Goal: Find specific page/section: Find specific page/section

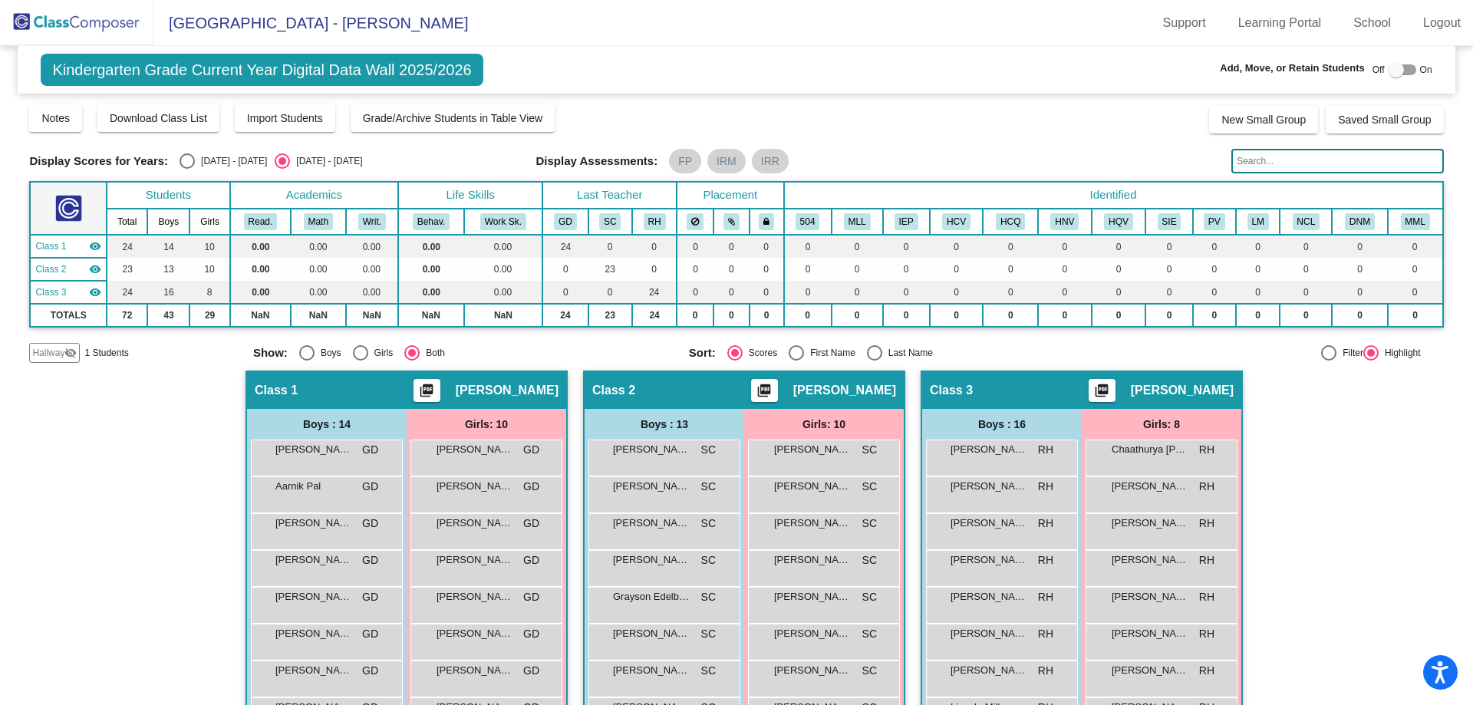
click at [43, 21] on img at bounding box center [76, 22] width 153 height 45
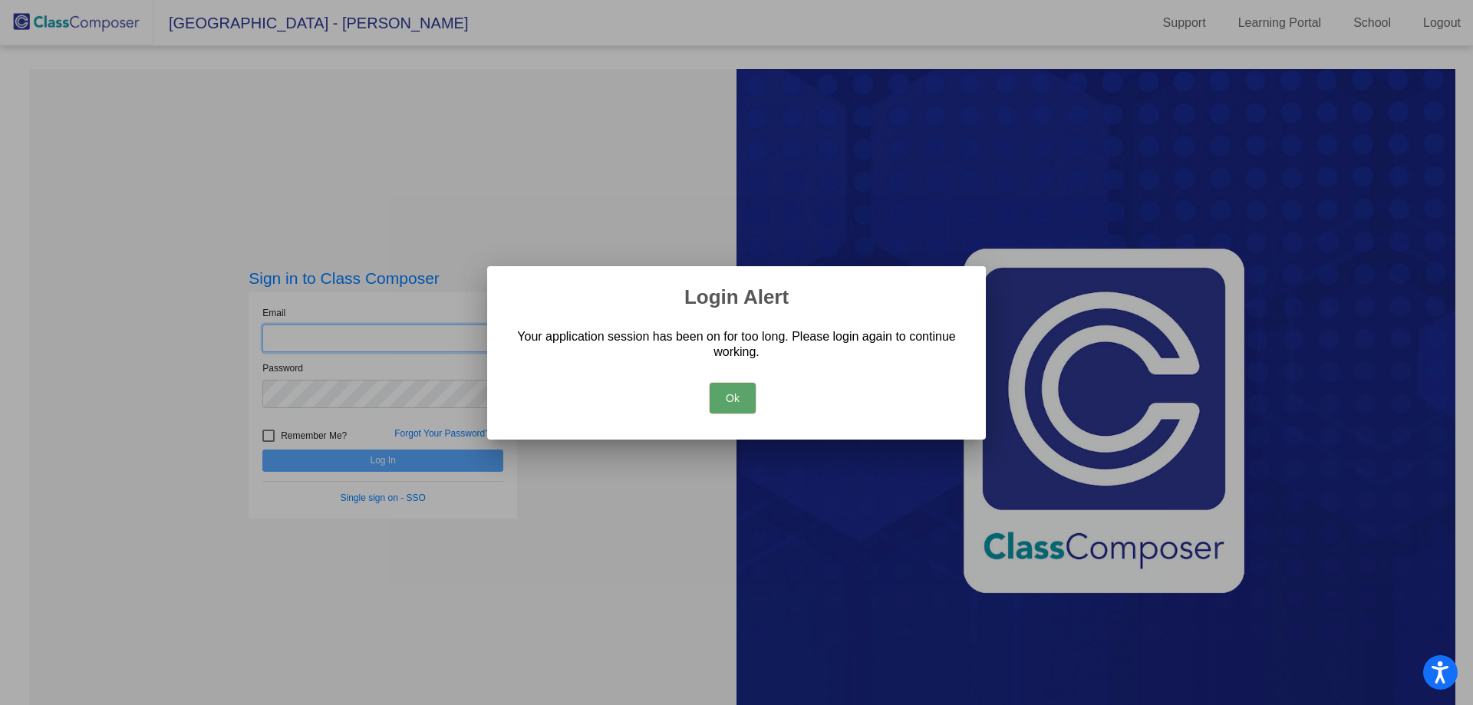
type input "[EMAIL_ADDRESS][DOMAIN_NAME]"
click at [739, 400] on button "Ok" at bounding box center [733, 398] width 46 height 31
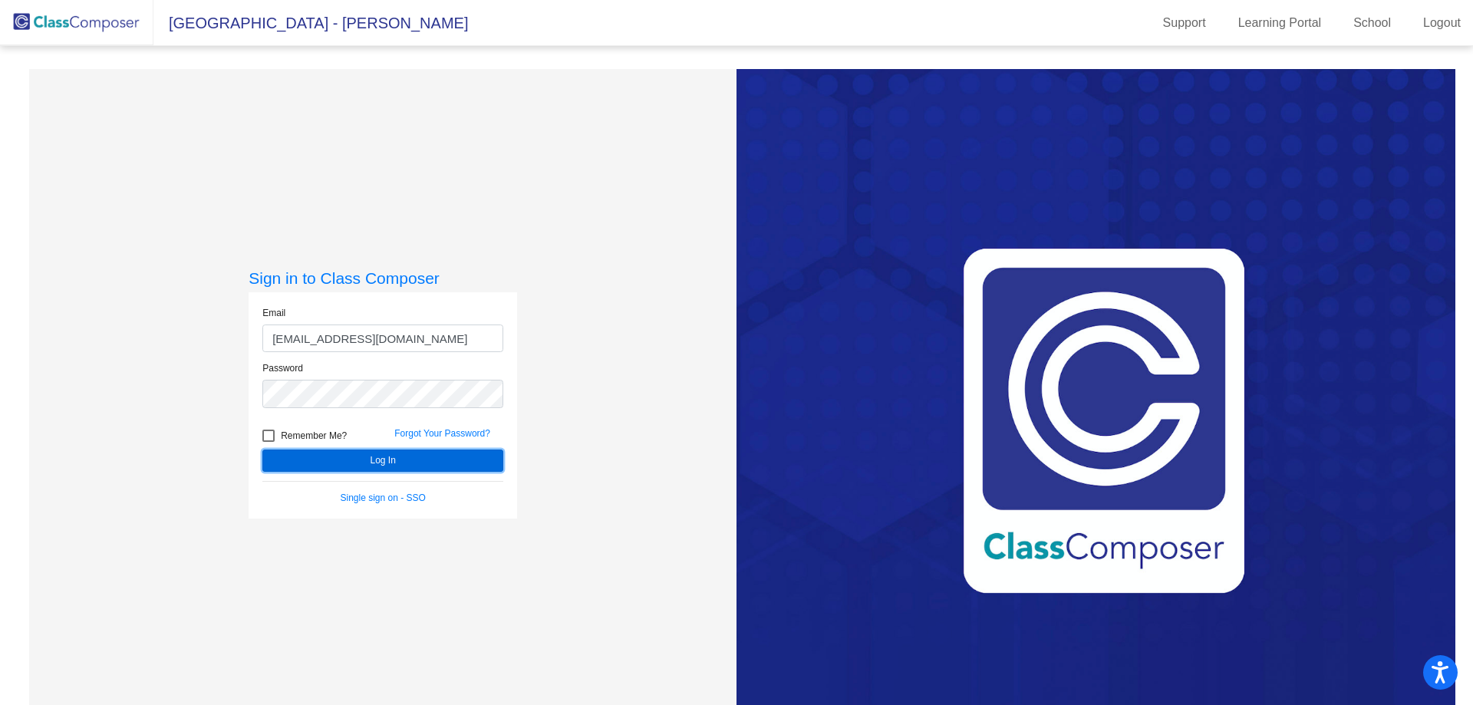
click at [343, 466] on button "Log In" at bounding box center [382, 461] width 241 height 22
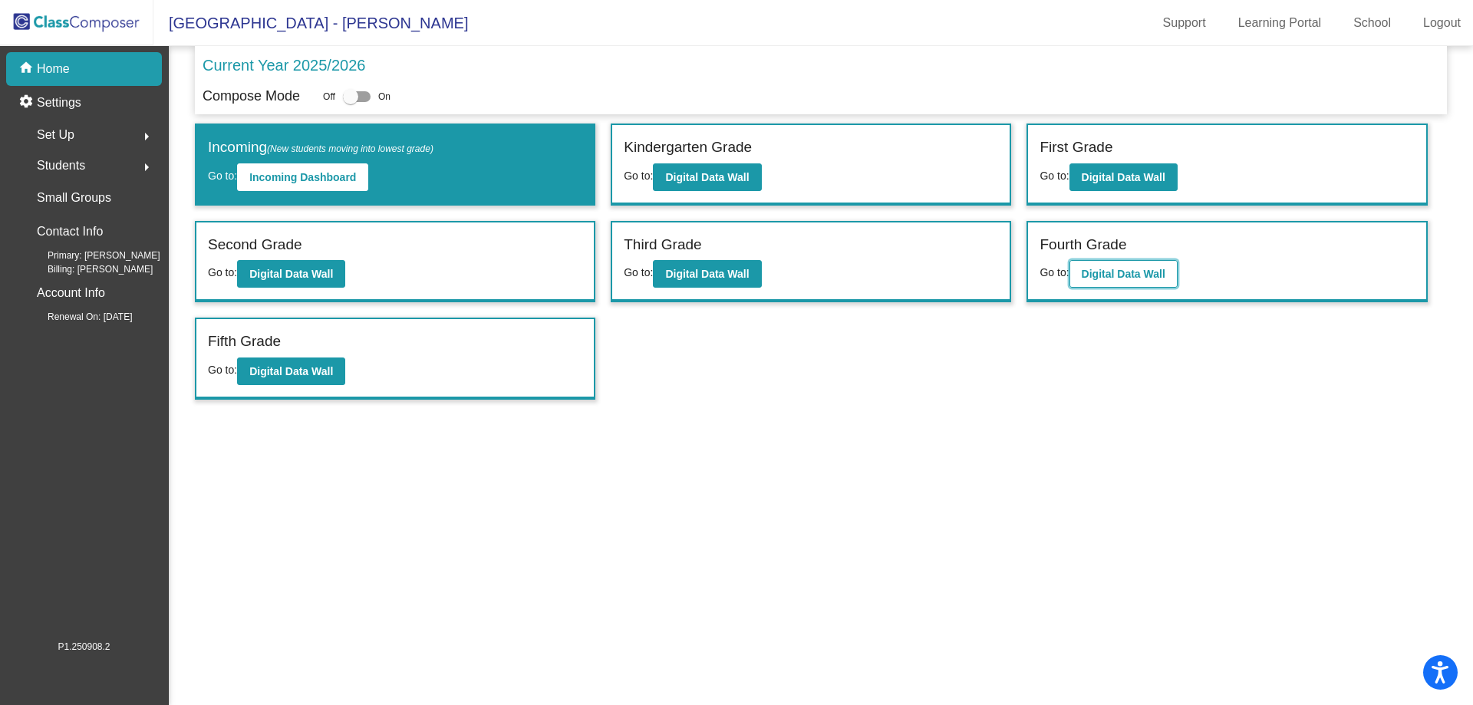
click at [1123, 276] on b "Digital Data Wall" at bounding box center [1124, 274] width 84 height 12
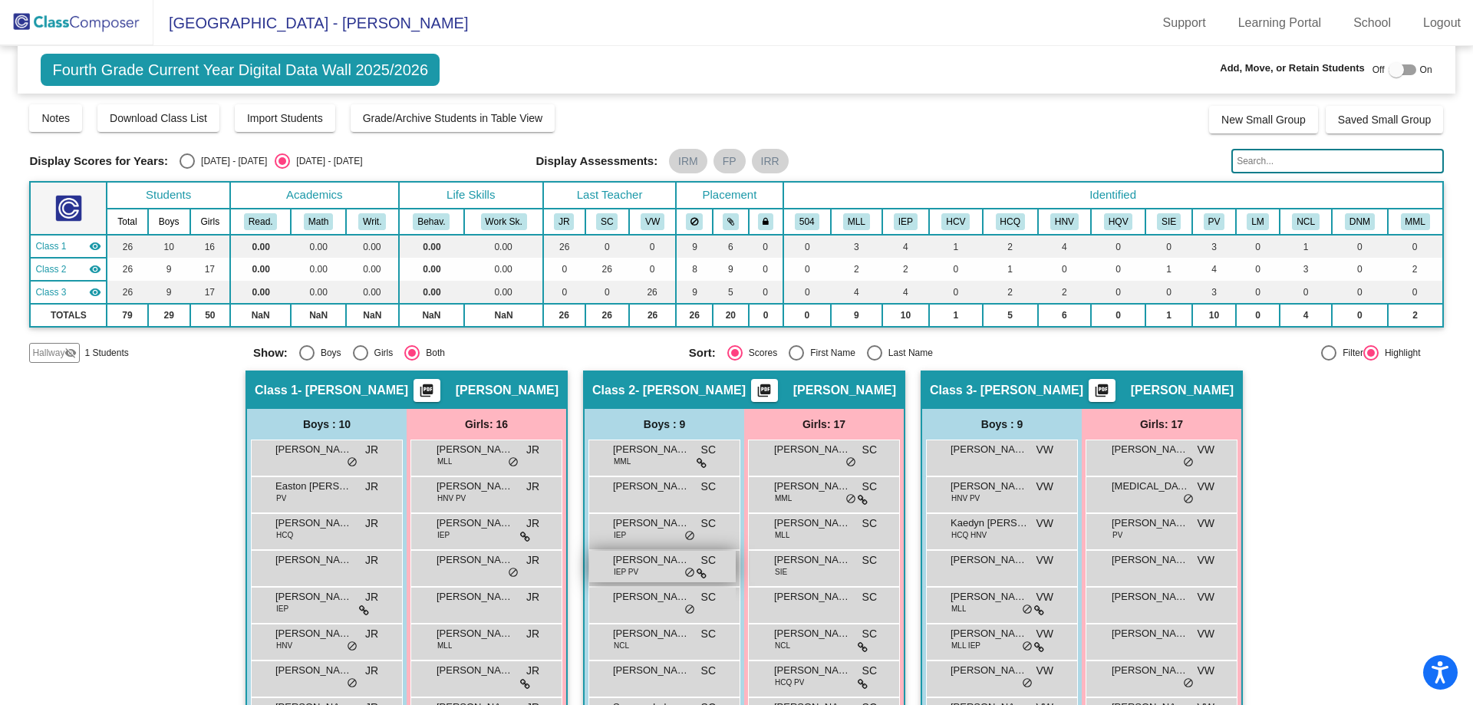
scroll to position [230, 0]
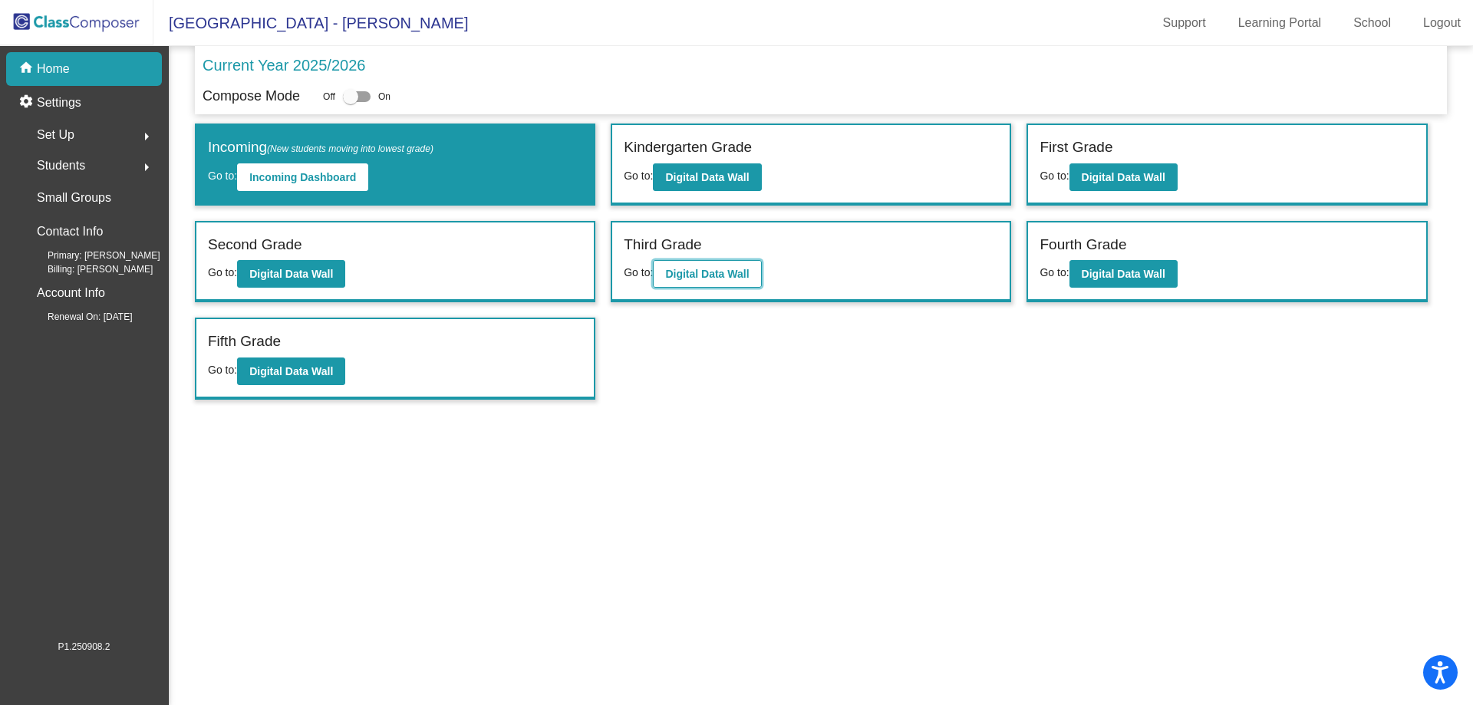
click at [715, 271] on b "Digital Data Wall" at bounding box center [707, 274] width 84 height 12
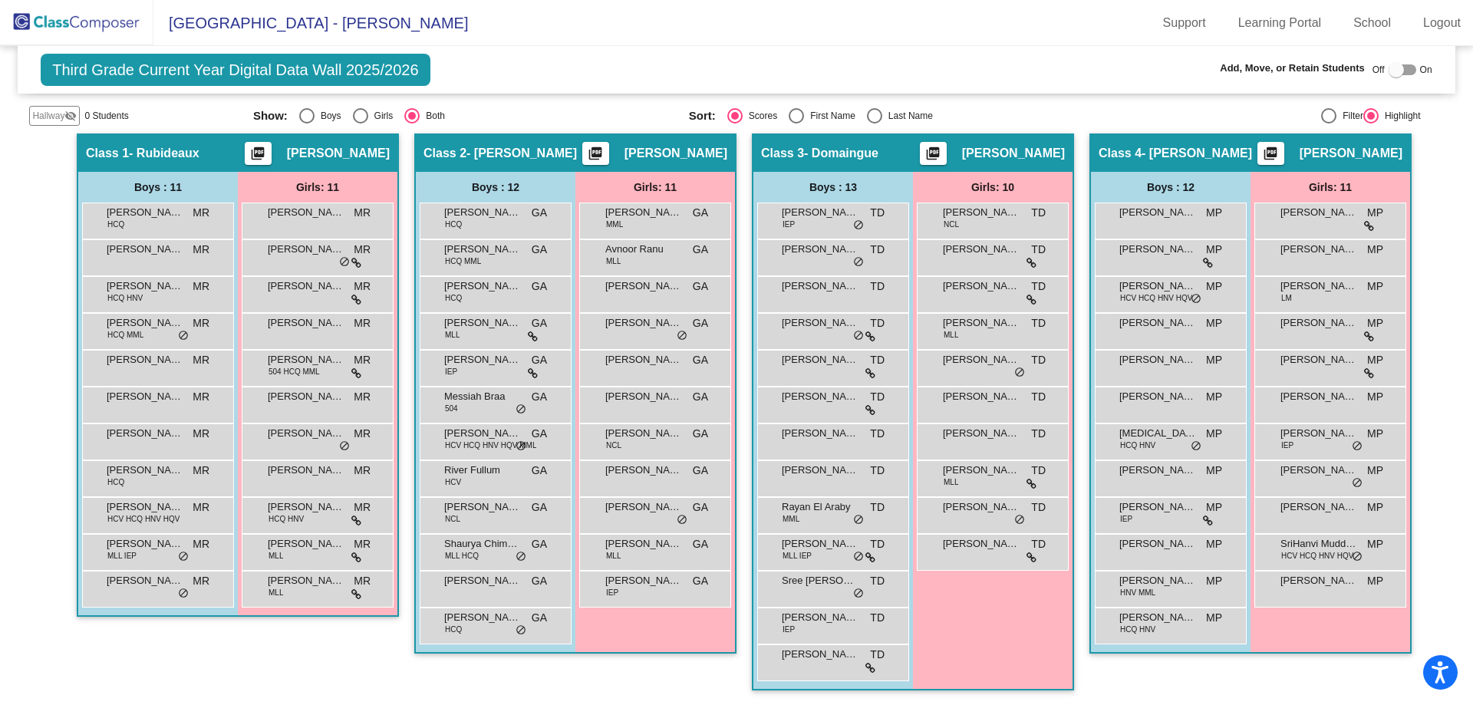
scroll to position [261, 0]
